Goal: Task Accomplishment & Management: Use online tool/utility

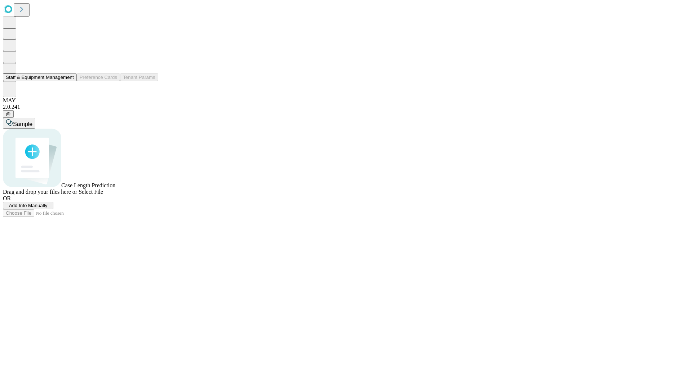
click at [69, 81] on button "Staff & Equipment Management" at bounding box center [40, 78] width 74 height 8
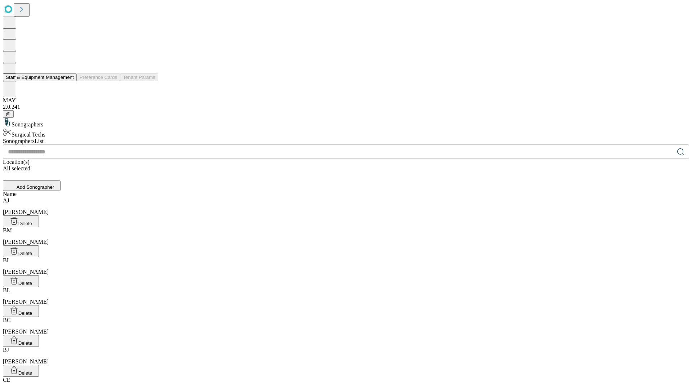
click at [69, 81] on button "Staff & Equipment Management" at bounding box center [40, 78] width 74 height 8
